Goal: Transaction & Acquisition: Obtain resource

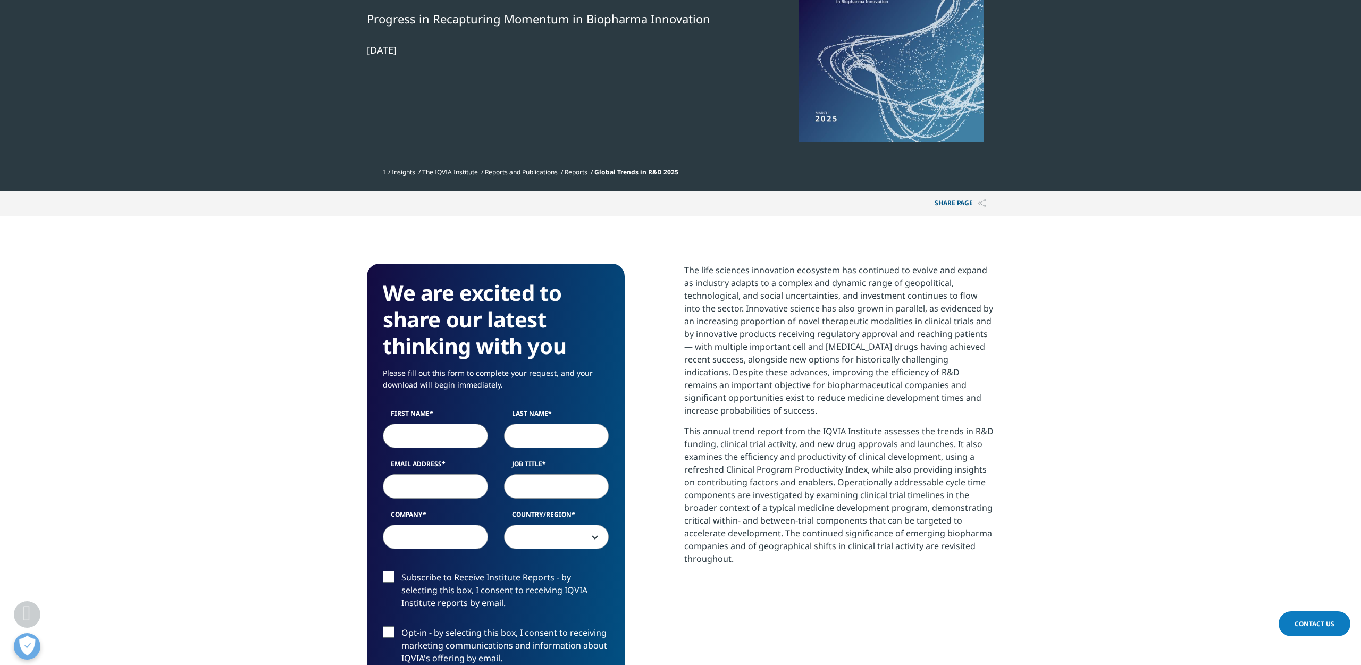
scroll to position [335, 0]
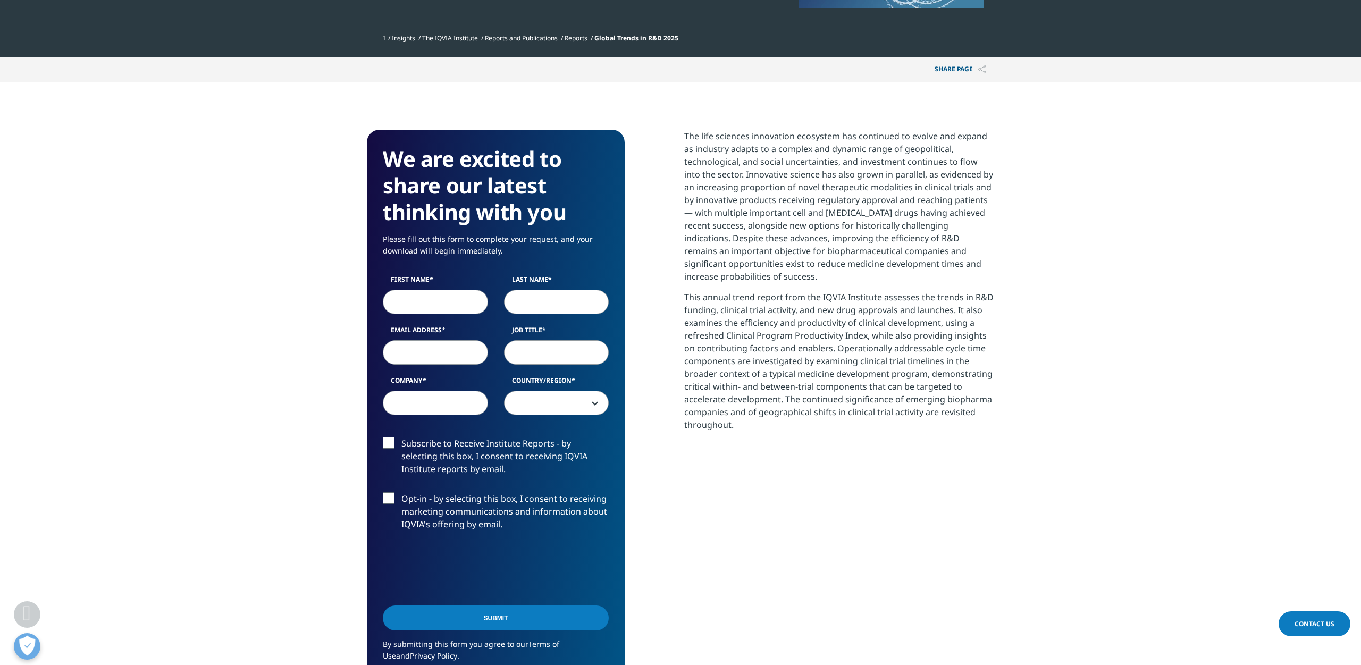
click at [439, 316] on div "First Name Last Name Email Address Job Title Company Country/Region United Stat…" at bounding box center [496, 351] width 242 height 152
click at [439, 307] on input "First Name" at bounding box center [435, 302] width 105 height 24
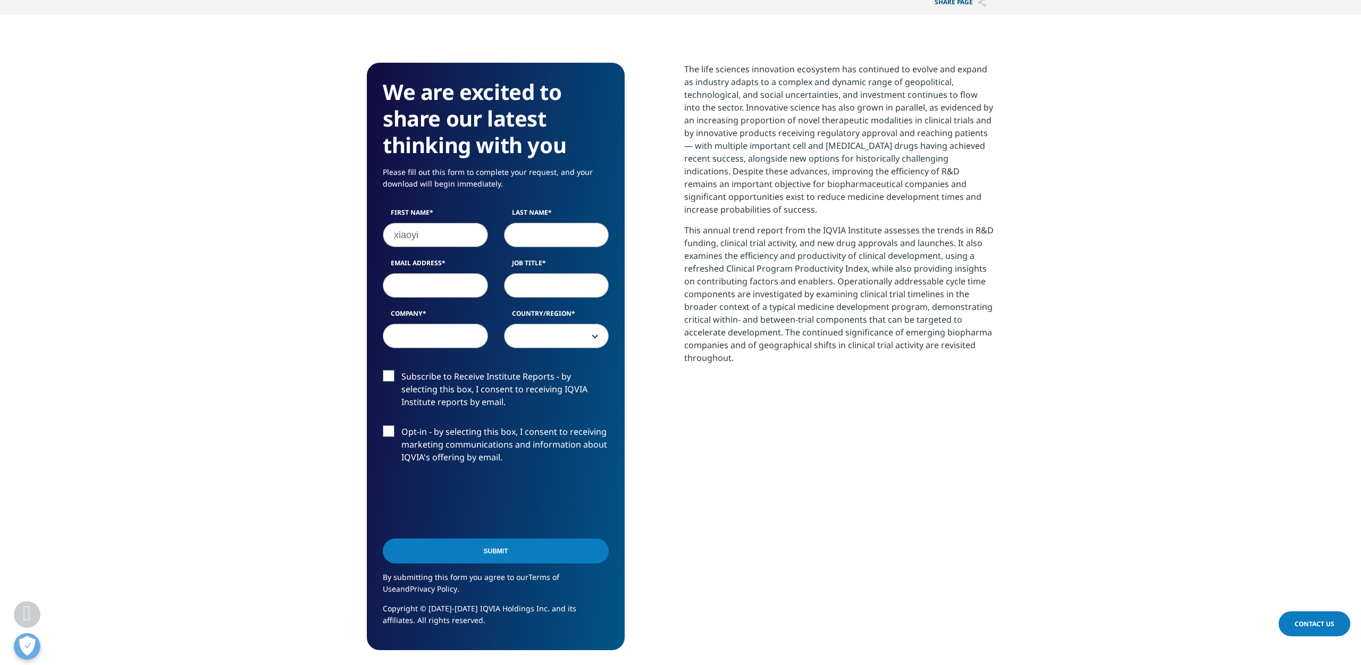
type input "xiaoyi"
click at [535, 240] on input "Last Name" at bounding box center [556, 235] width 105 height 24
type input "lu"
click at [445, 279] on input "Email Address" at bounding box center [435, 285] width 105 height 24
click at [430, 284] on input "Email Address" at bounding box center [435, 285] width 105 height 24
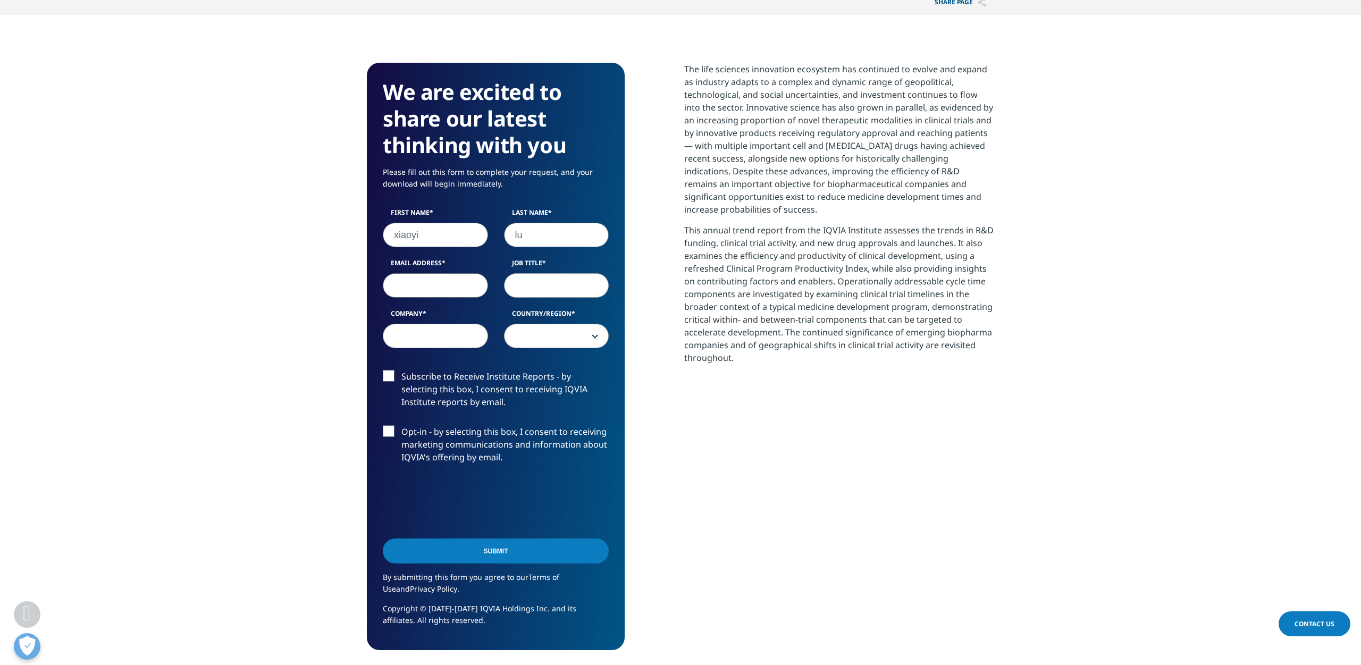
click at [430, 284] on input "Email Address" at bounding box center [435, 285] width 105 height 24
type input "xiaoyi-lyu@cmic.com"
click at [530, 290] on input "Job Title" at bounding box center [556, 285] width 105 height 24
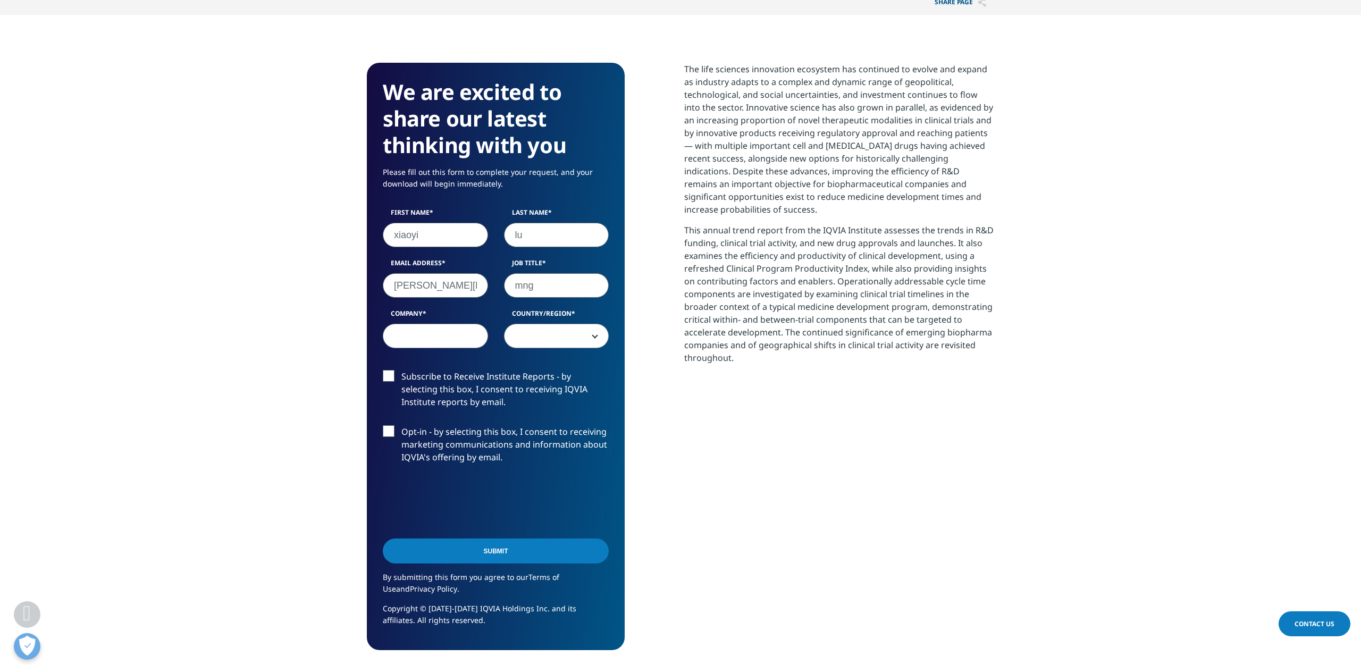
type input "mng"
click at [476, 343] on input "Company" at bounding box center [435, 336] width 105 height 24
type input "cmic"
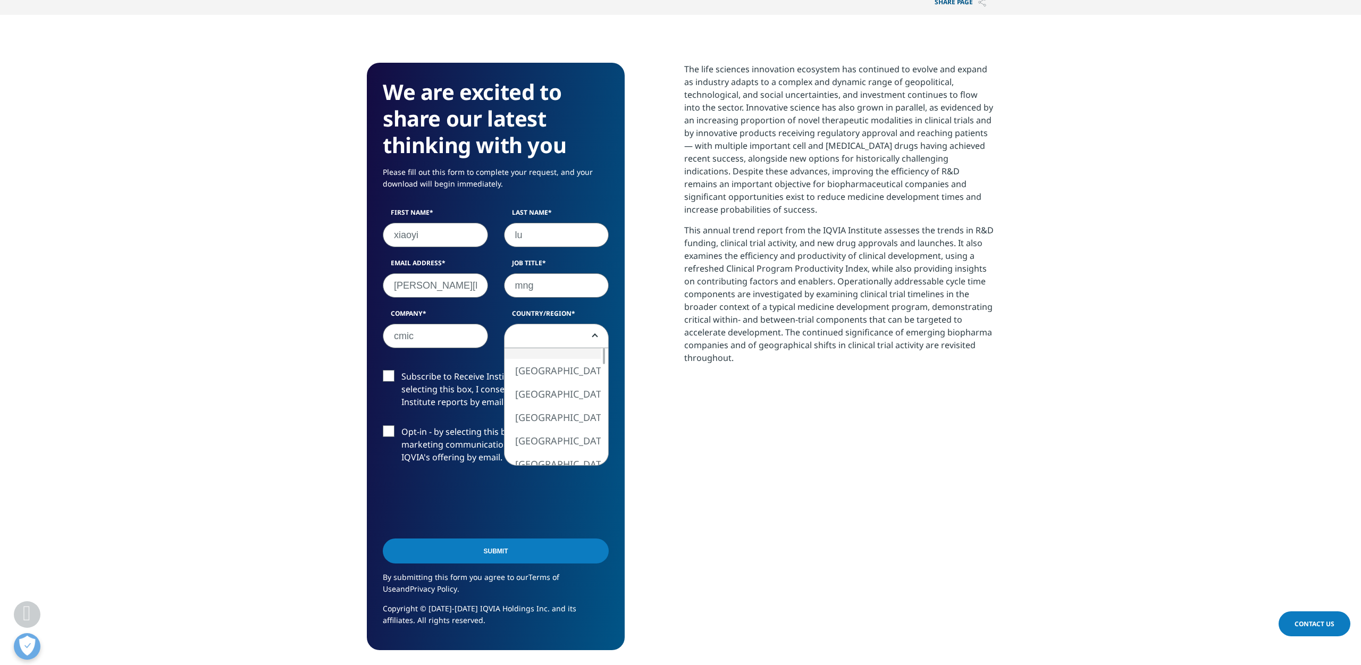
click at [534, 343] on span at bounding box center [557, 336] width 104 height 24
select select "[GEOGRAPHIC_DATA]"
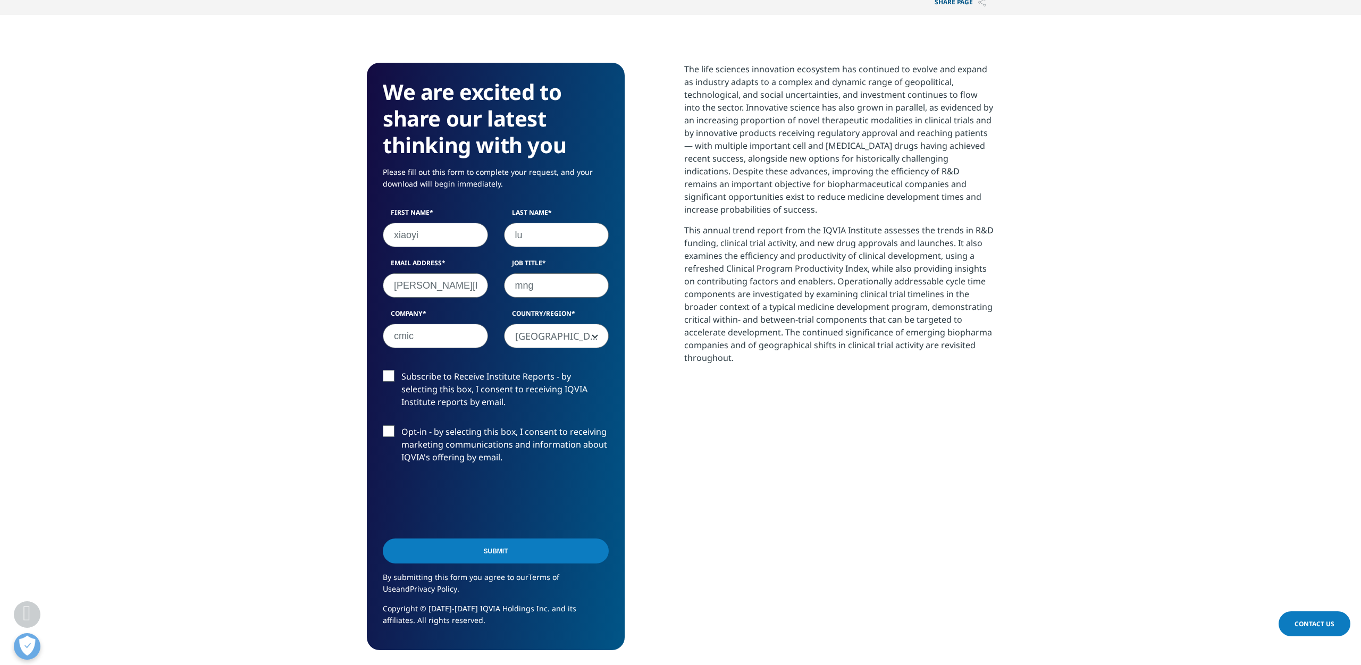
click at [463, 549] on input "Submit" at bounding box center [496, 551] width 226 height 25
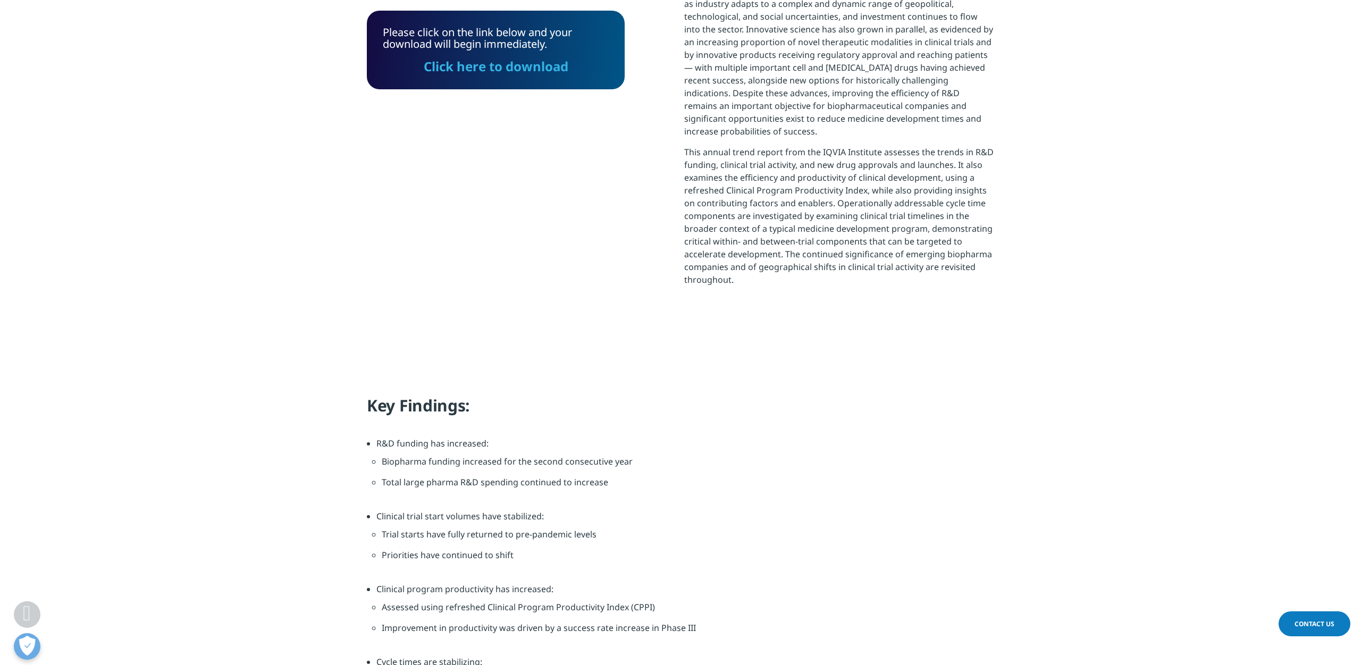
scroll to position [5, 5]
click at [522, 68] on link "Click here to download" at bounding box center [496, 66] width 145 height 18
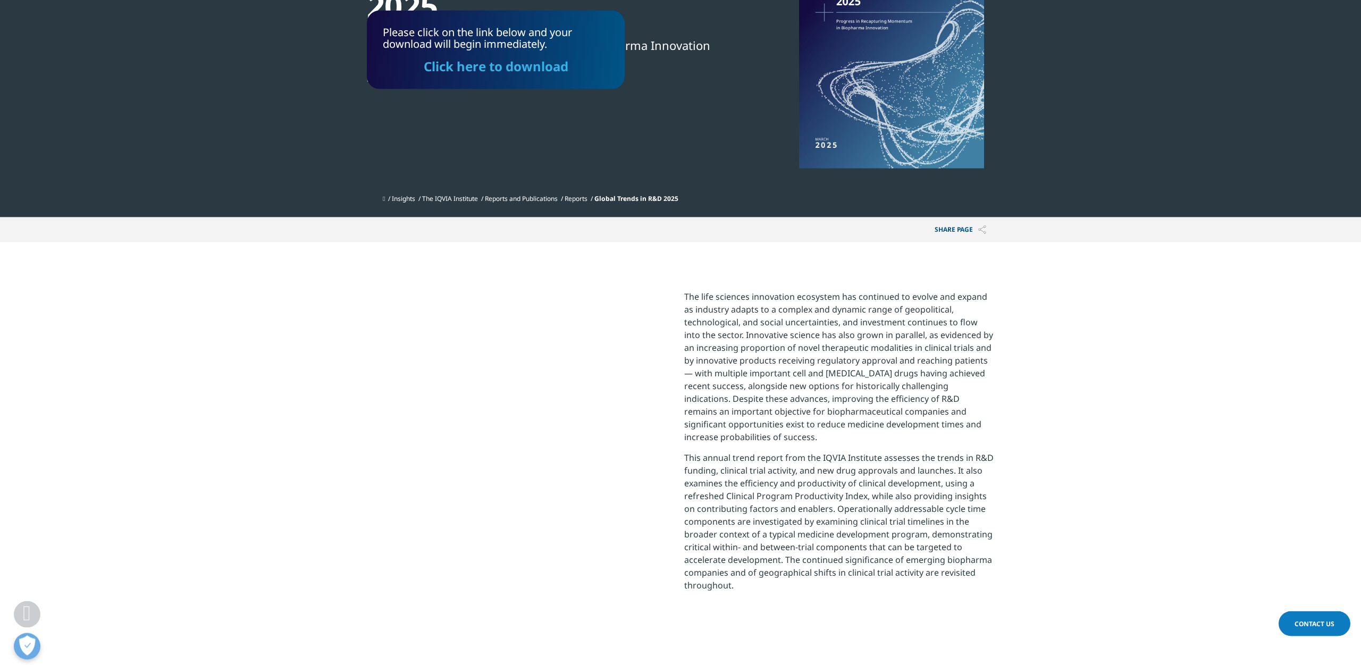
scroll to position [0, 0]
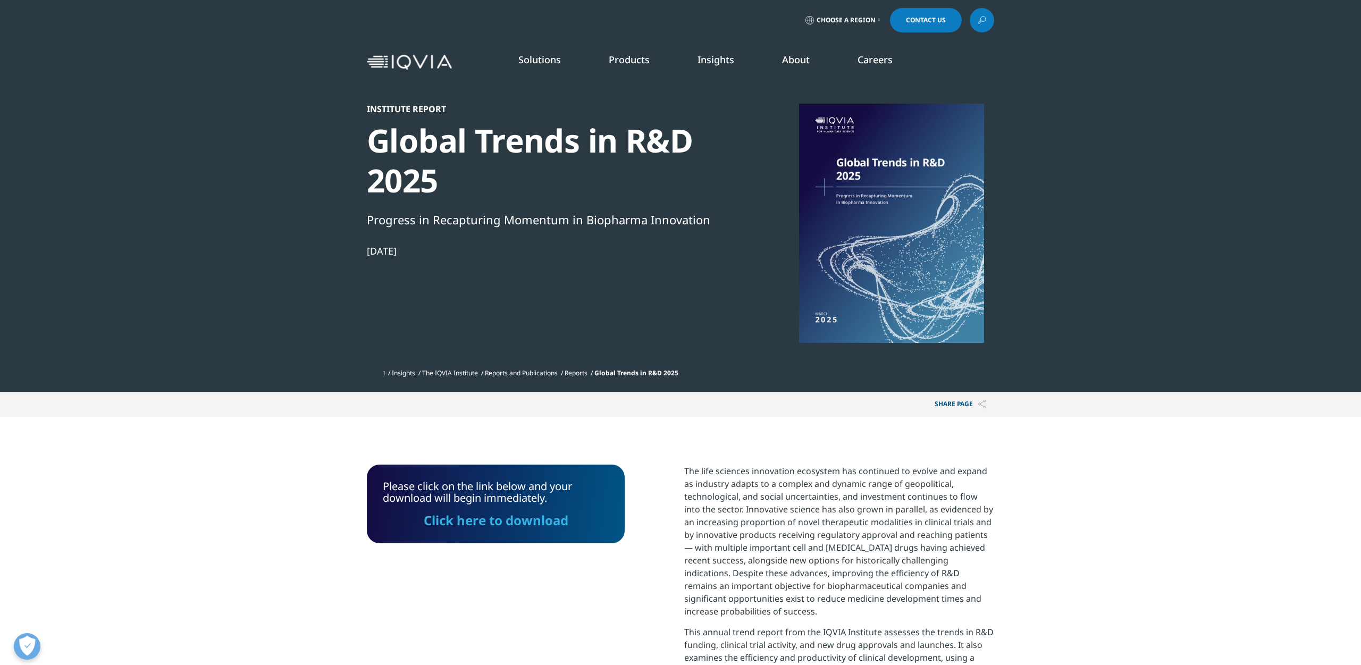
click at [972, 21] on link at bounding box center [982, 20] width 24 height 24
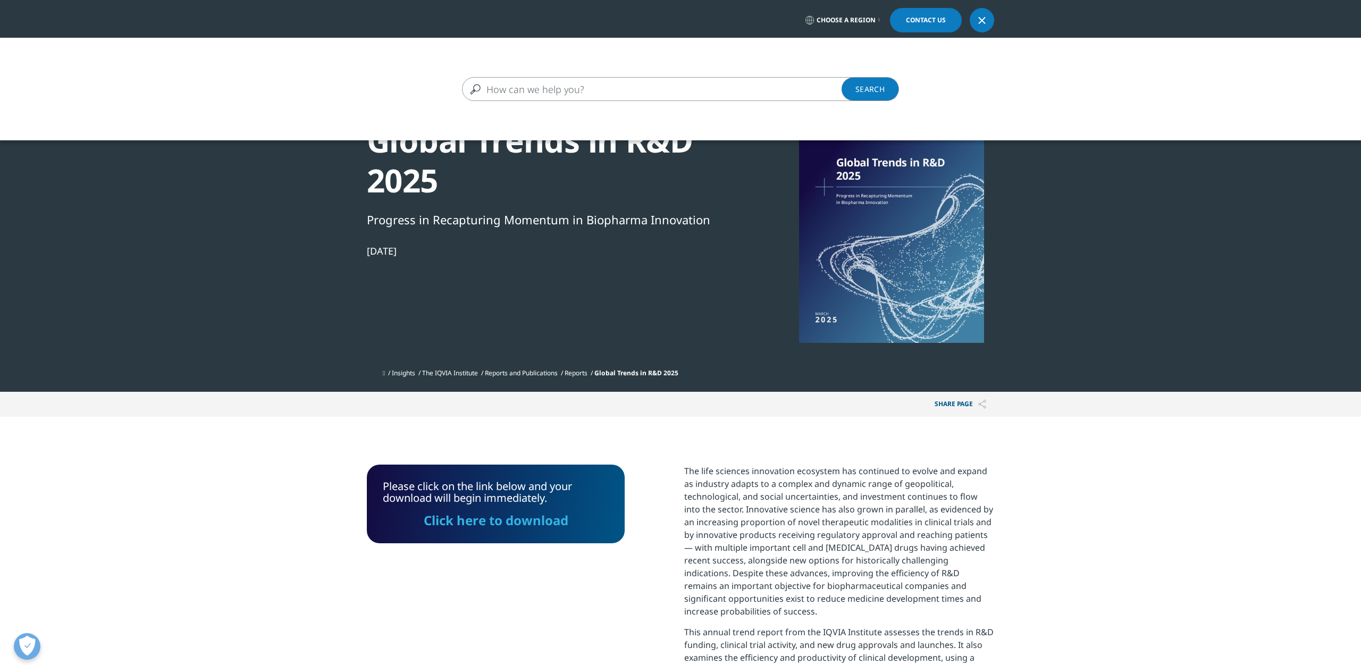
click at [726, 85] on input "Search" at bounding box center [665, 89] width 406 height 24
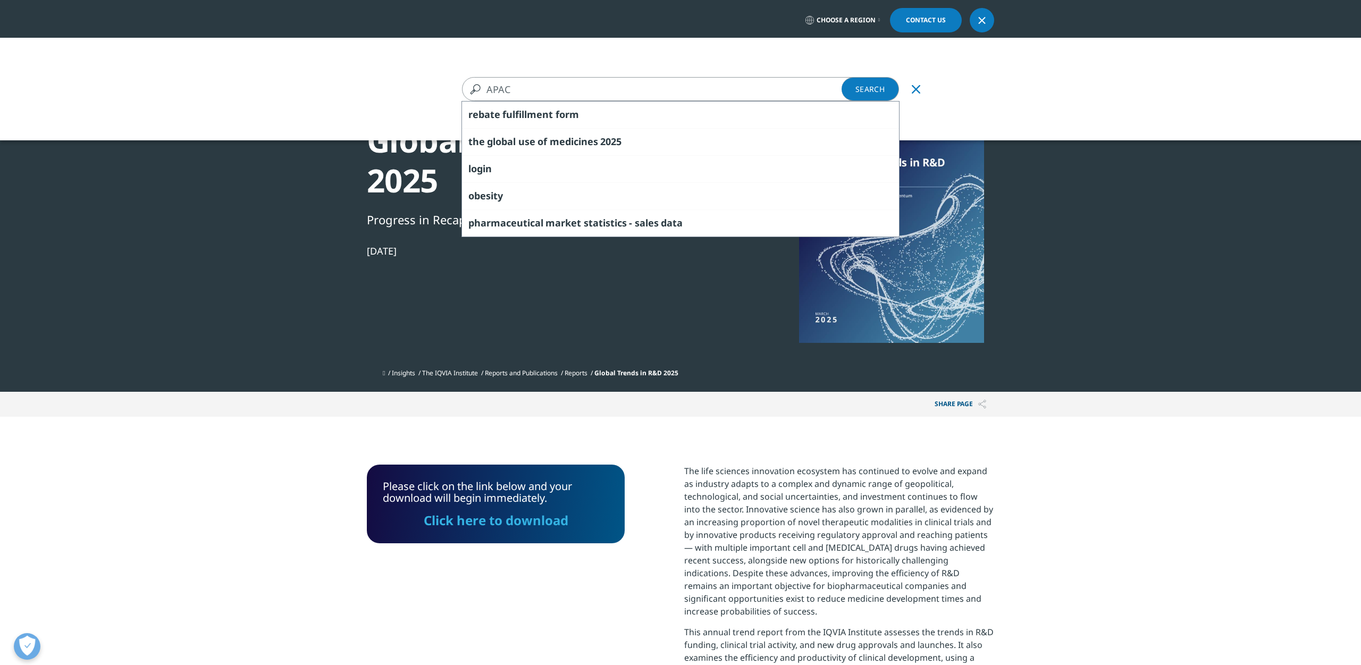
type input "APAC"
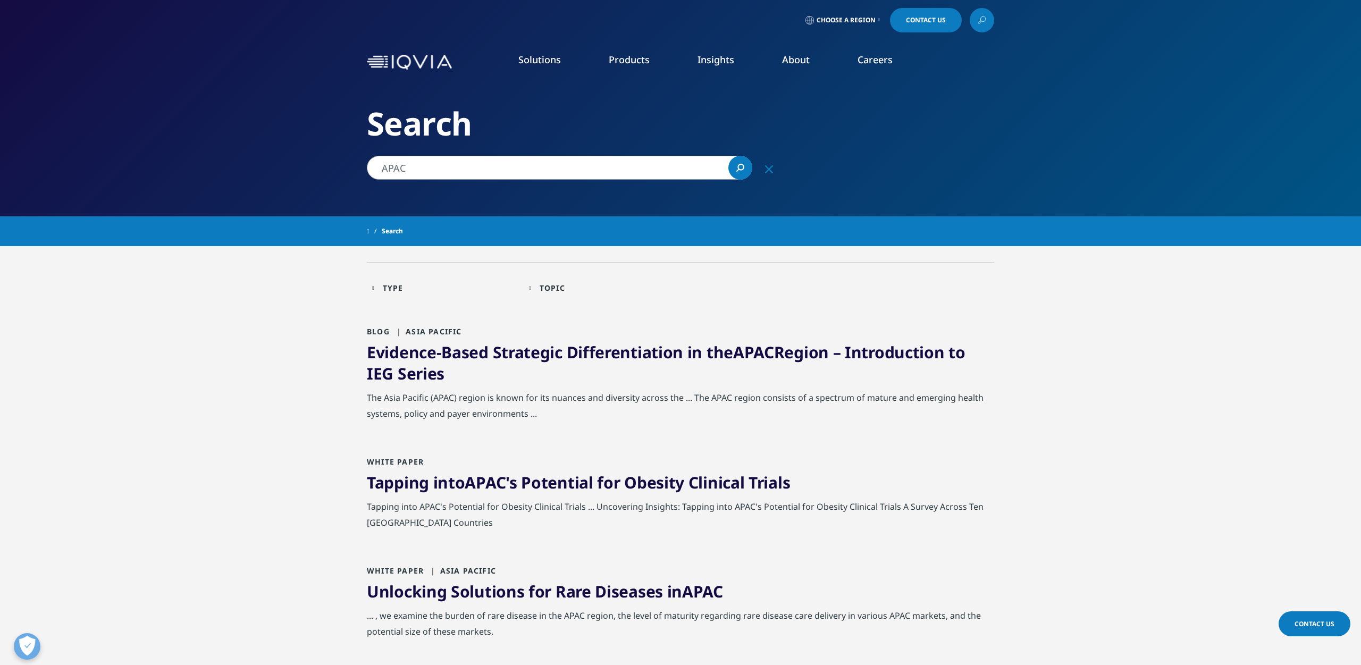
click at [469, 281] on div "Type Loading Clear Or/And Operator" at bounding box center [445, 287] width 146 height 25
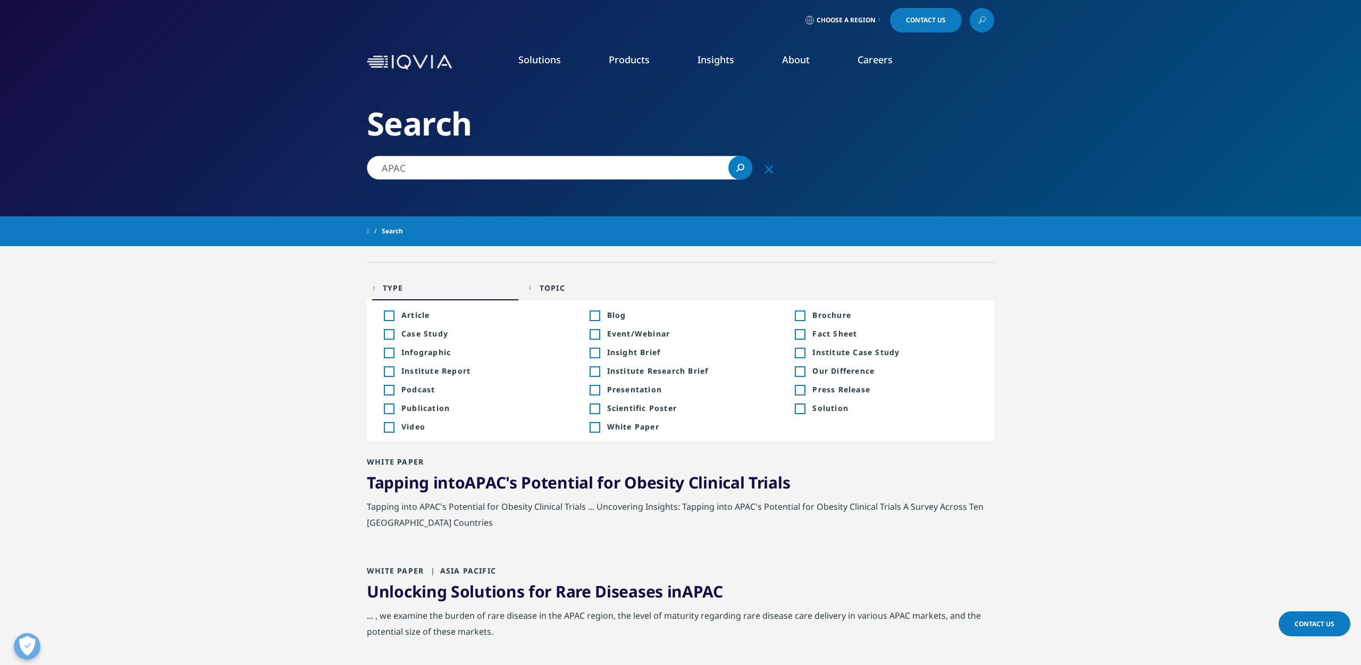
click at [547, 285] on div "Topic" at bounding box center [553, 288] width 26 height 10
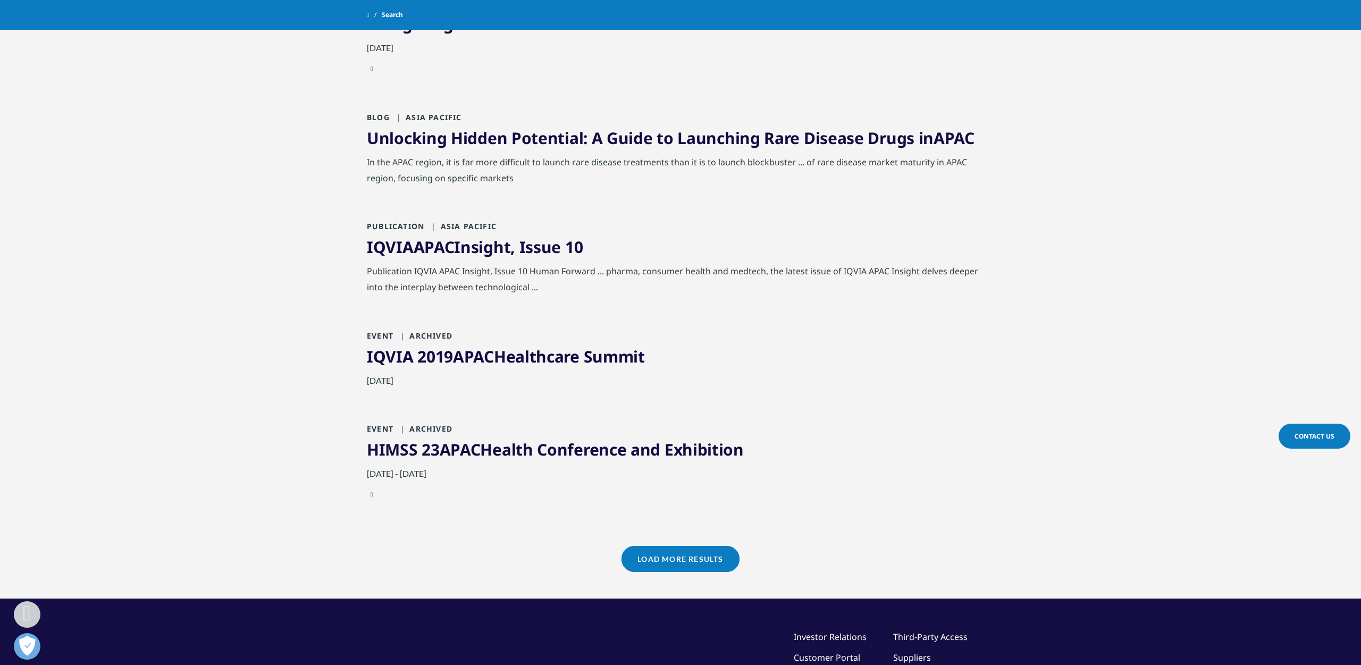
scroll to position [1077, 0]
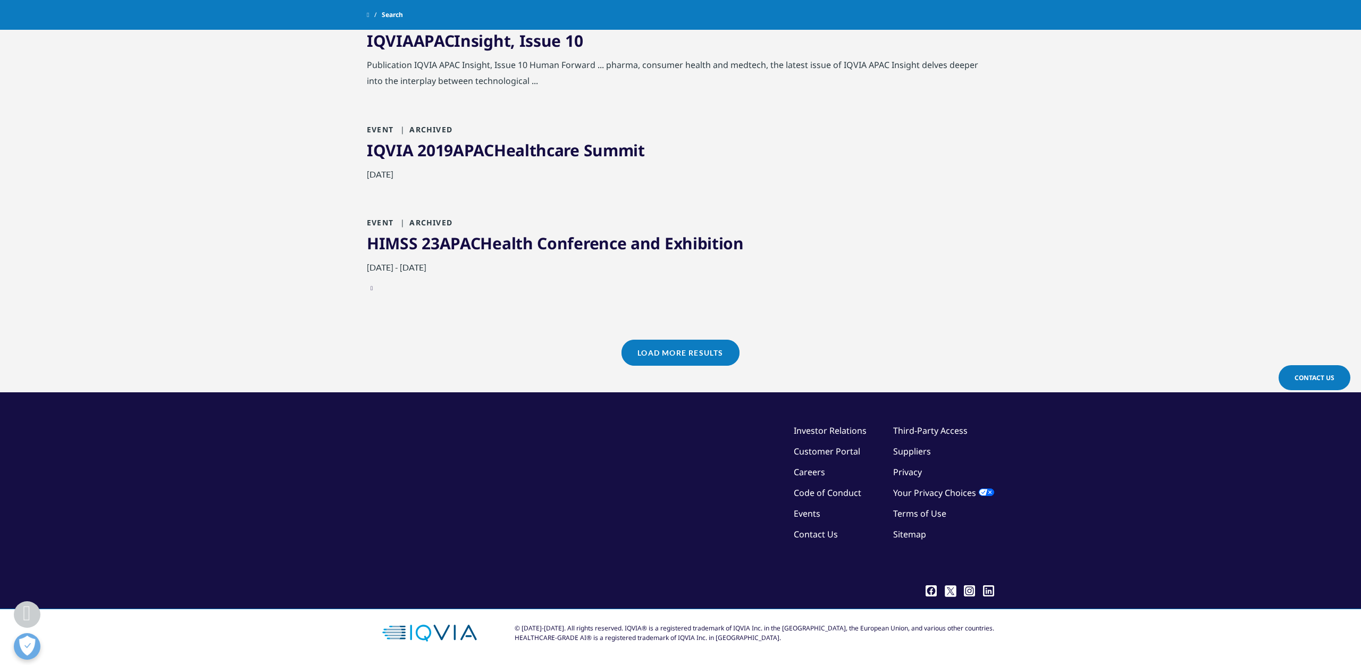
click at [695, 367] on div "Load More Results" at bounding box center [680, 366] width 627 height 53
click at [694, 361] on link "Load More Results" at bounding box center [681, 353] width 118 height 26
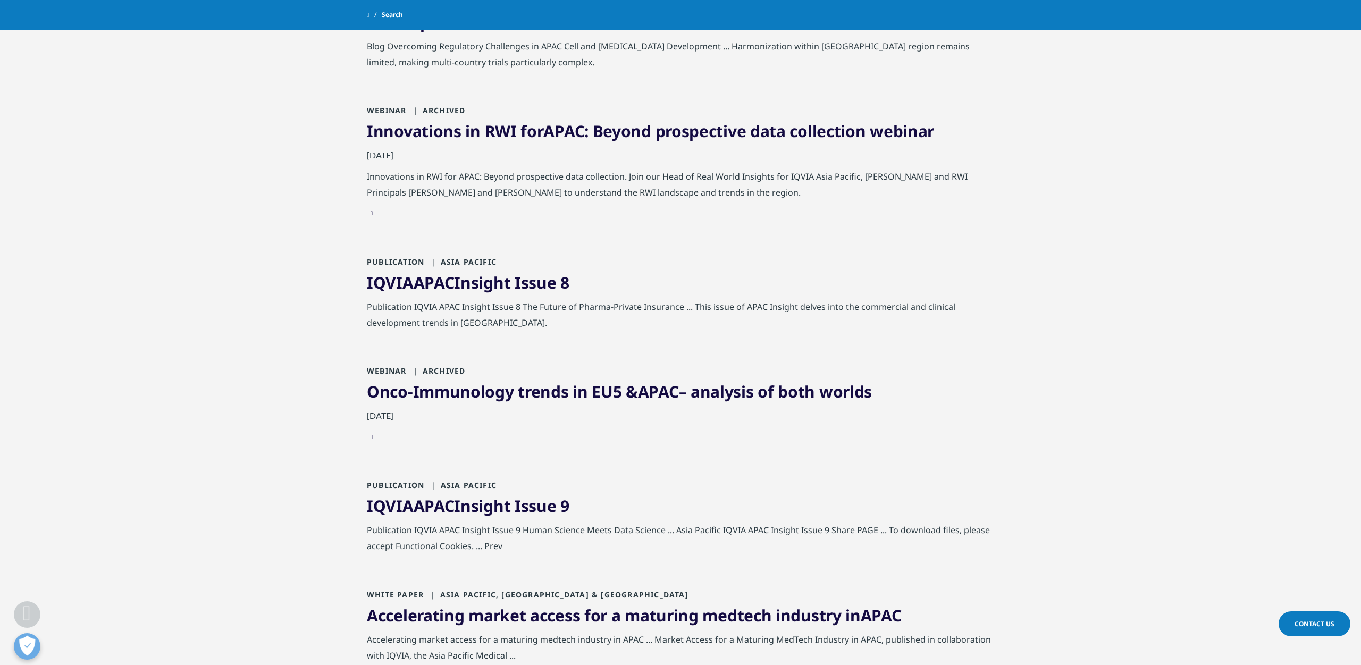
scroll to position [2149, 0]
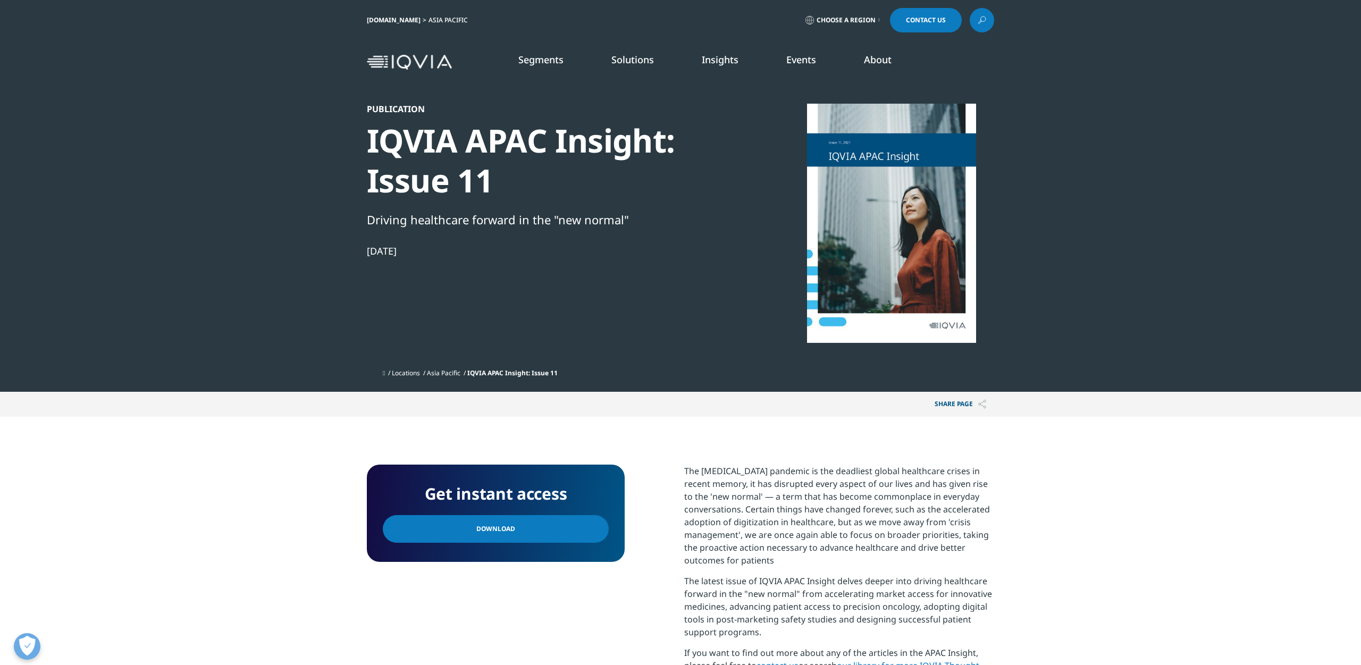
scroll to position [255, 627]
